Goal: Navigation & Orientation: Find specific page/section

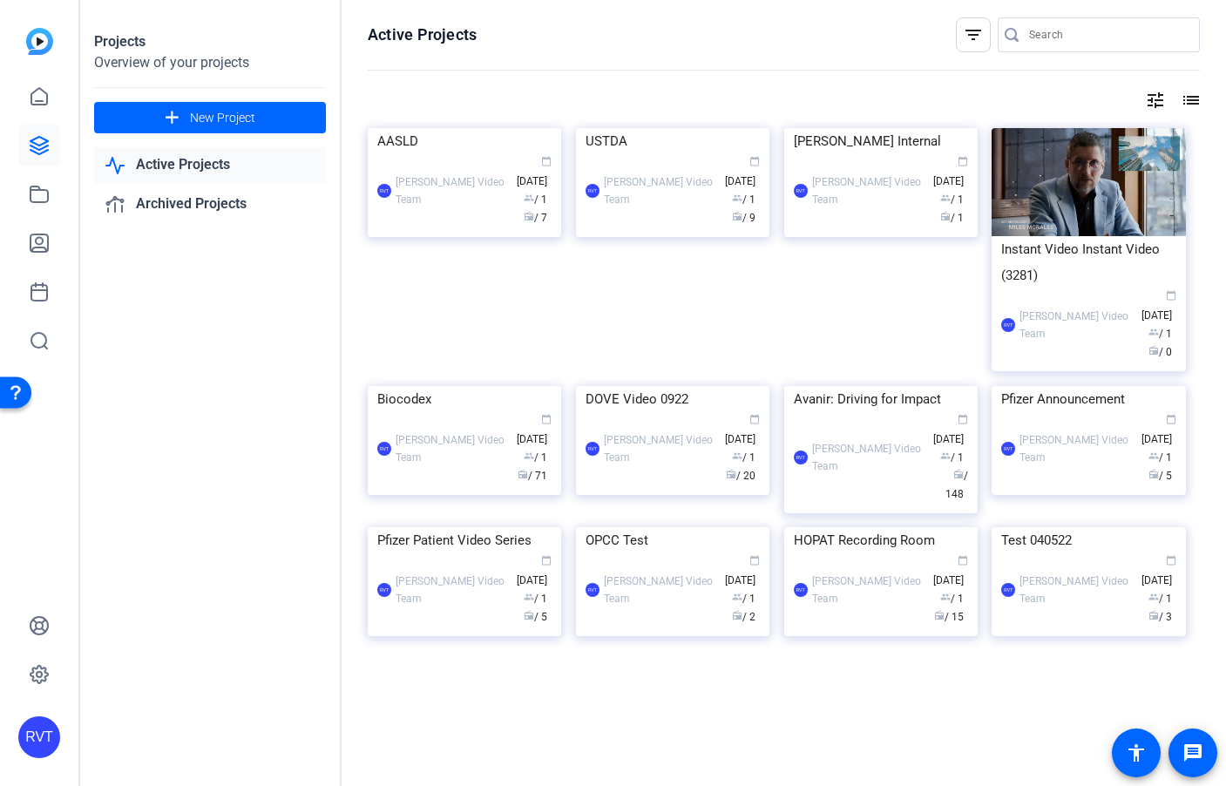
click at [219, 170] on link "Active Projects" at bounding box center [210, 165] width 232 height 36
click at [34, 105] on icon at bounding box center [39, 96] width 16 height 17
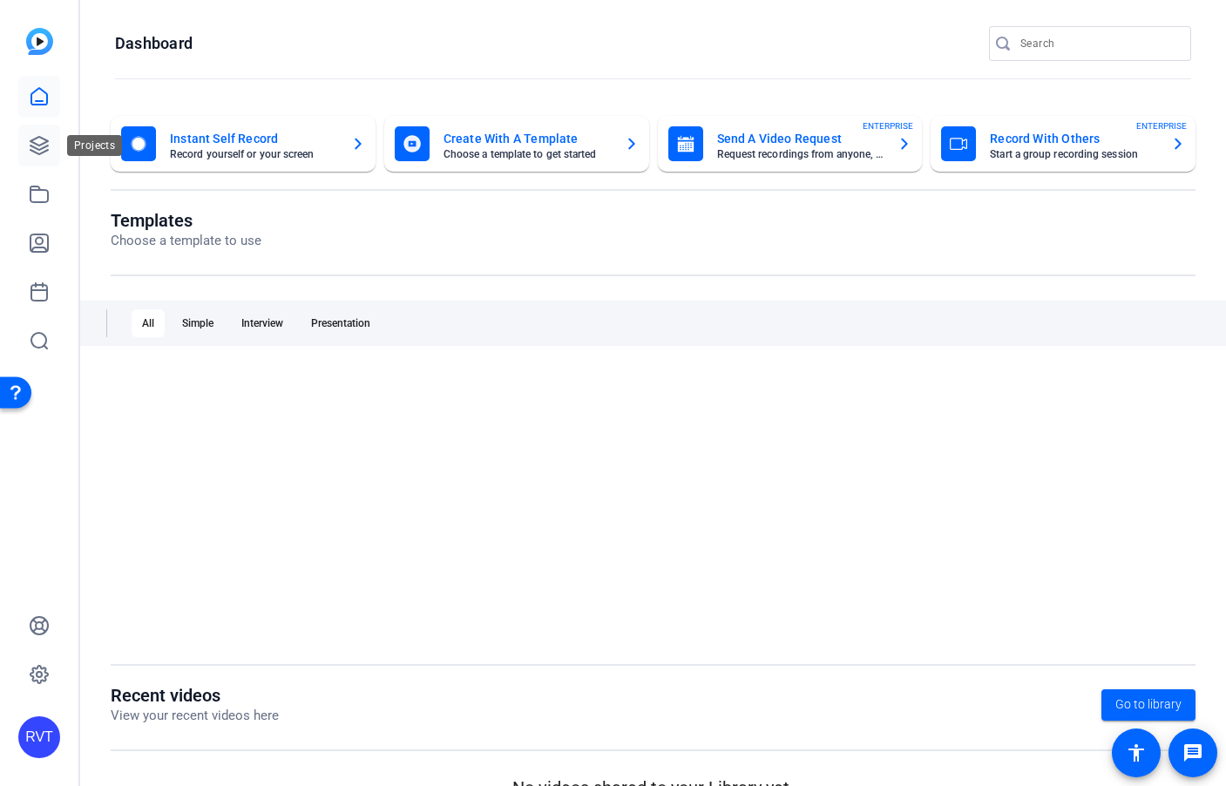
click at [39, 149] on icon at bounding box center [38, 145] width 17 height 17
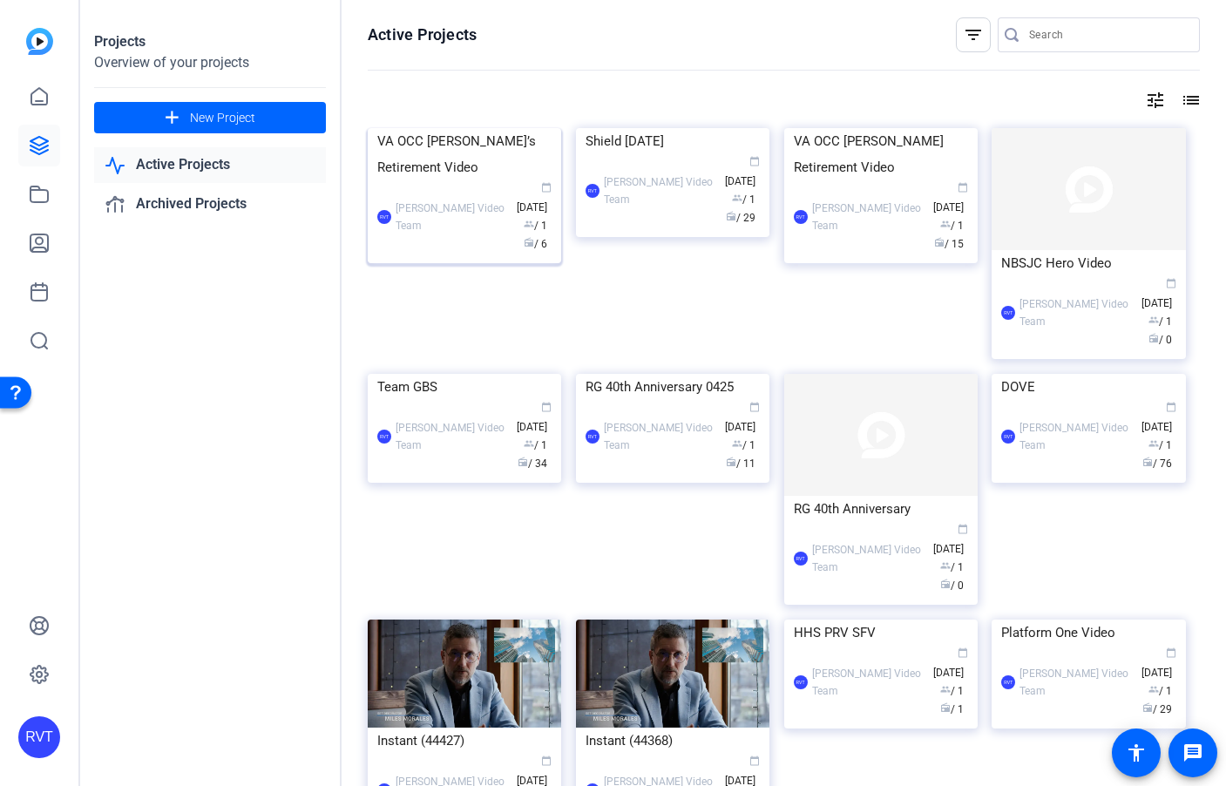
click at [478, 180] on div "VA OCC [PERSON_NAME]’s Retirement Video" at bounding box center [464, 154] width 174 height 52
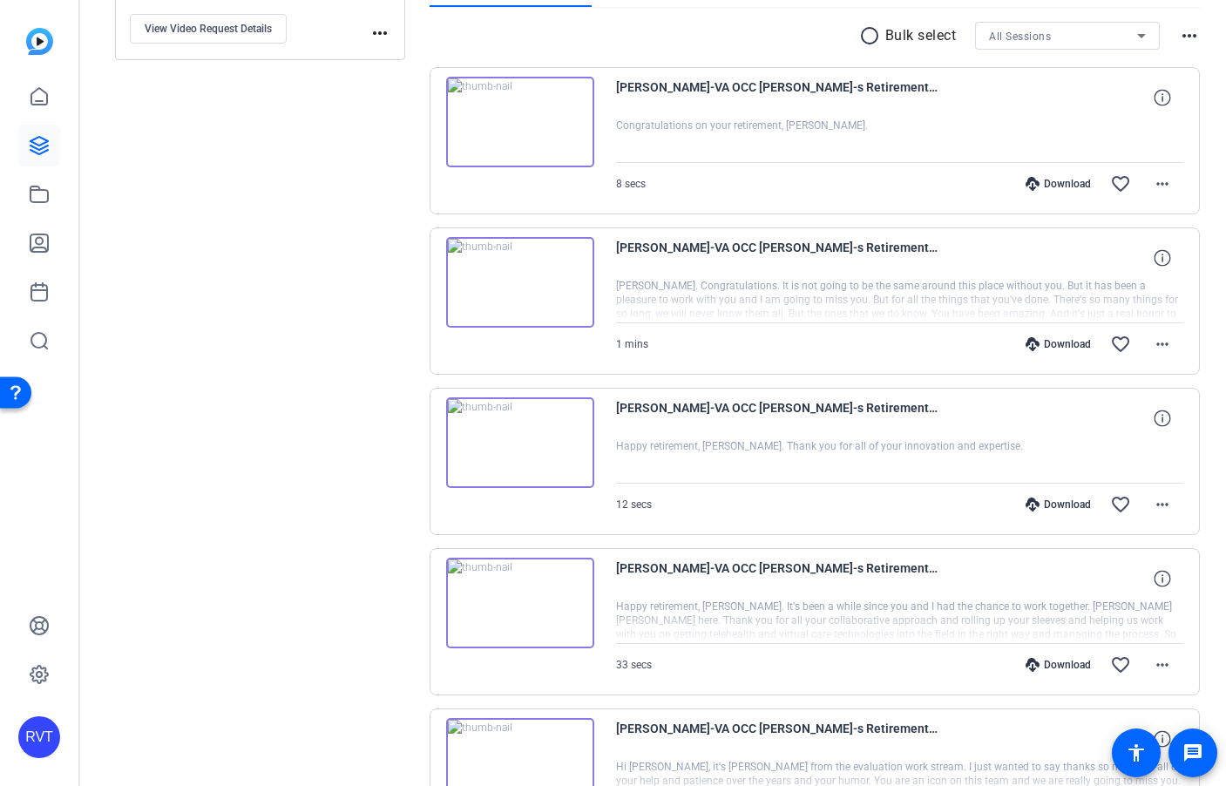
scroll to position [118, 0]
